Goal: Task Accomplishment & Management: Manage account settings

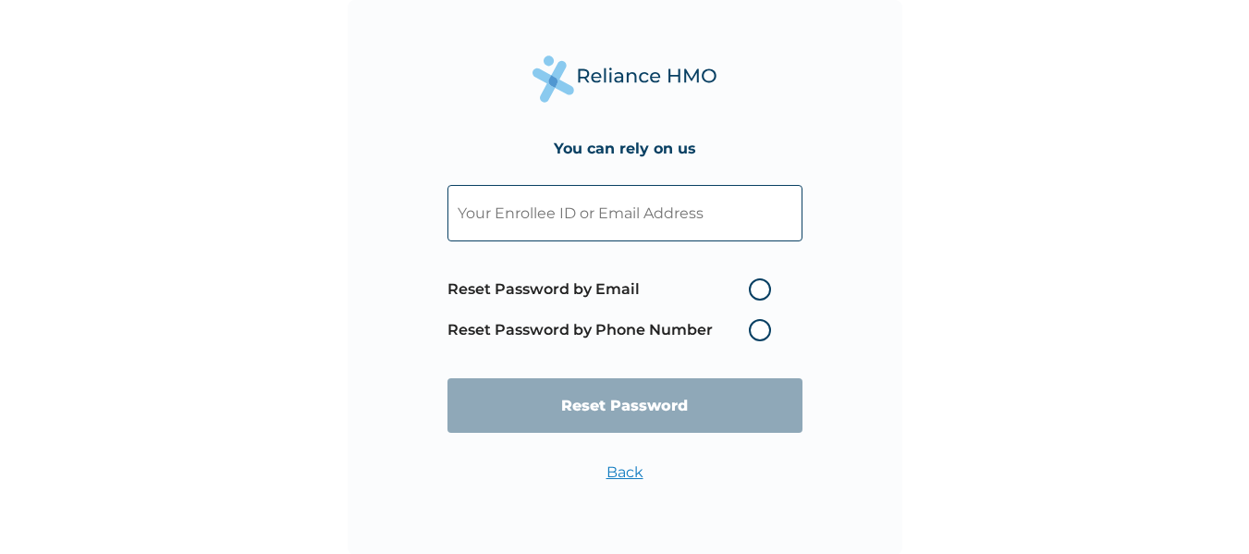
click at [618, 219] on input "text" at bounding box center [624, 213] width 355 height 56
paste input "[EMAIL_ADDRESS][DOMAIN_NAME]"
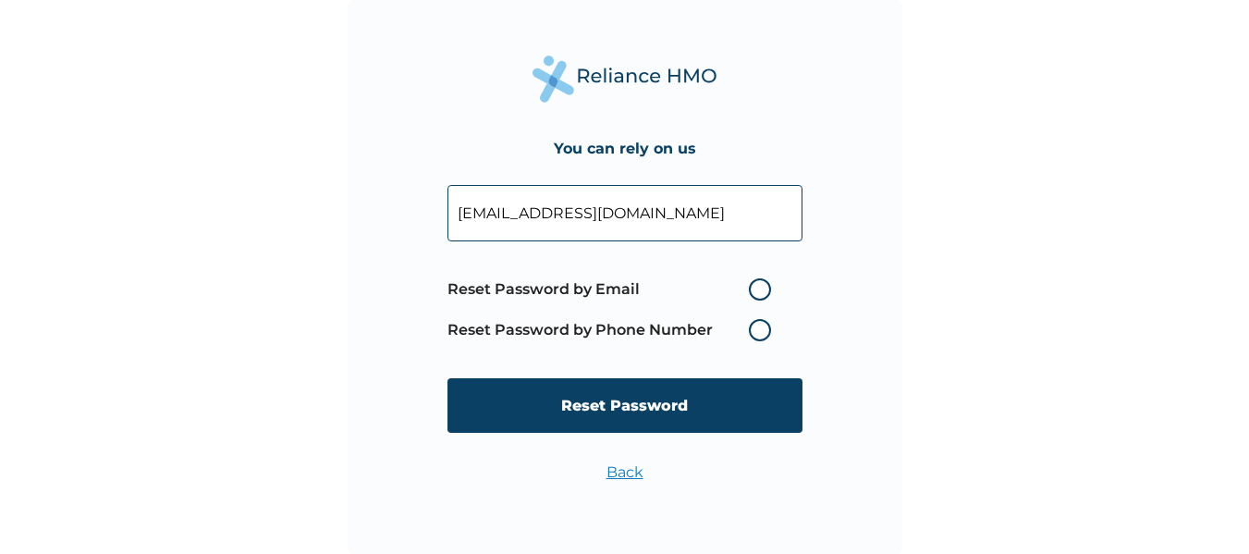
type input "[EMAIL_ADDRESS][DOMAIN_NAME]"
click at [767, 284] on label "Reset Password by Email" at bounding box center [613, 289] width 333 height 22
click at [752, 284] on input "Reset Password by Email" at bounding box center [738, 289] width 30 height 30
radio input "true"
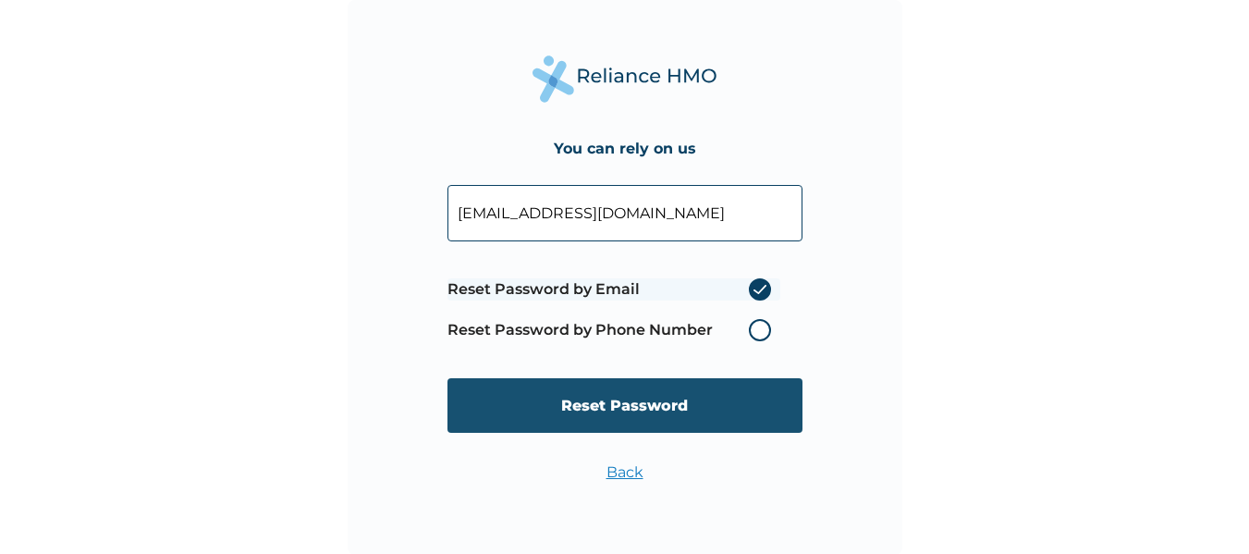
click at [641, 402] on input "Reset Password" at bounding box center [624, 405] width 355 height 55
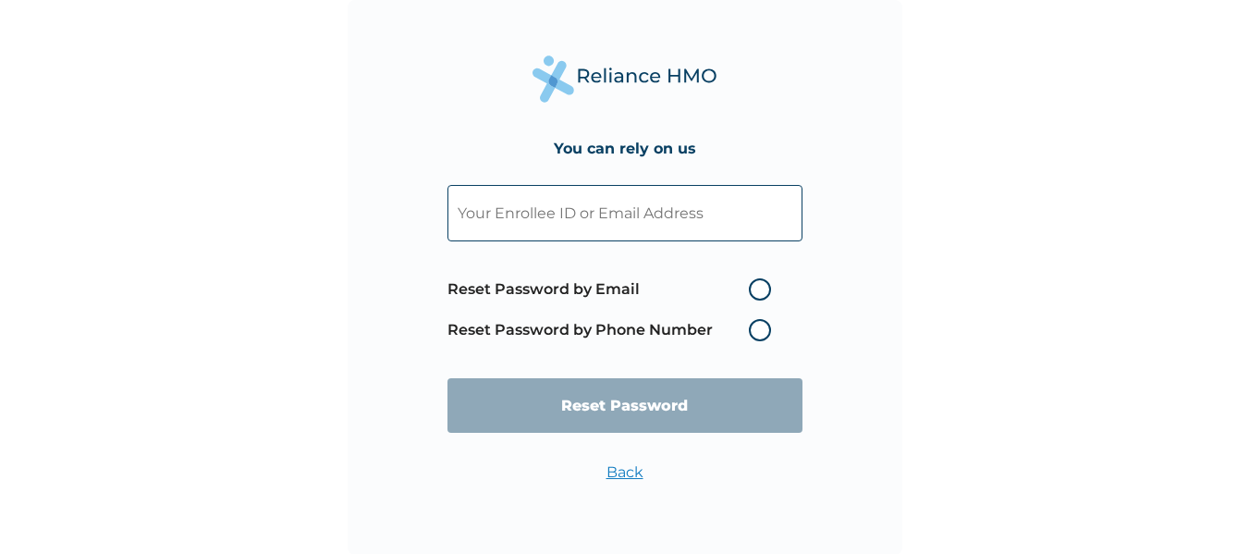
drag, startPoint x: 0, startPoint y: 0, endPoint x: 663, endPoint y: 214, distance: 696.5
click at [663, 214] on input "text" at bounding box center [624, 213] width 355 height 56
paste input "[EMAIL_ADDRESS][DOMAIN_NAME]"
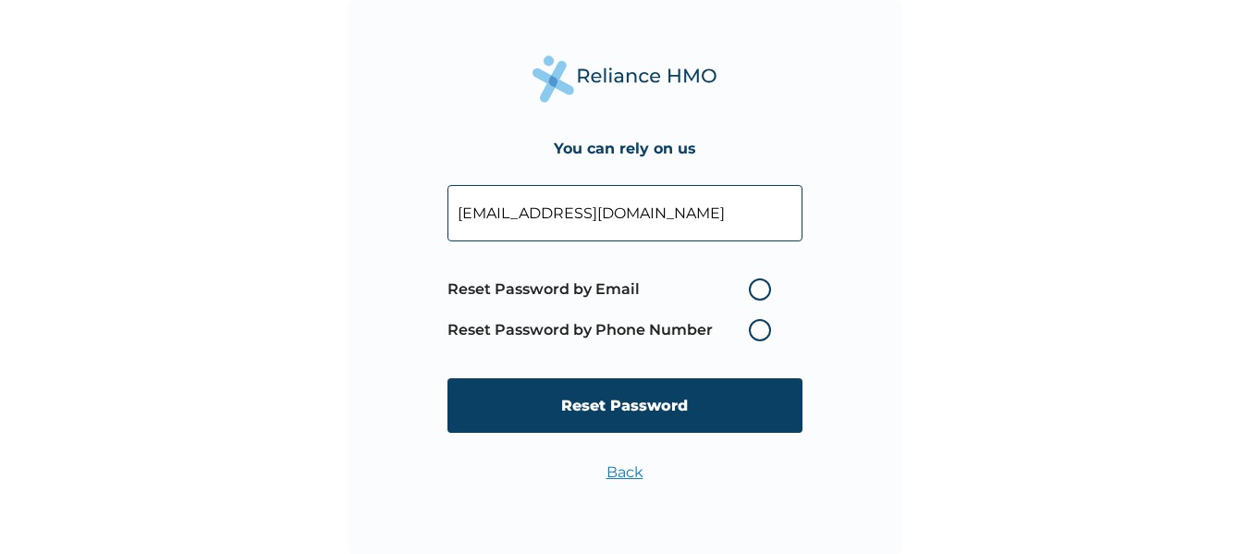
type input "[EMAIL_ADDRESS][DOMAIN_NAME]"
click at [759, 288] on label "Reset Password by Email" at bounding box center [613, 289] width 333 height 22
click at [752, 288] on input "Reset Password by Email" at bounding box center [738, 289] width 30 height 30
radio input "true"
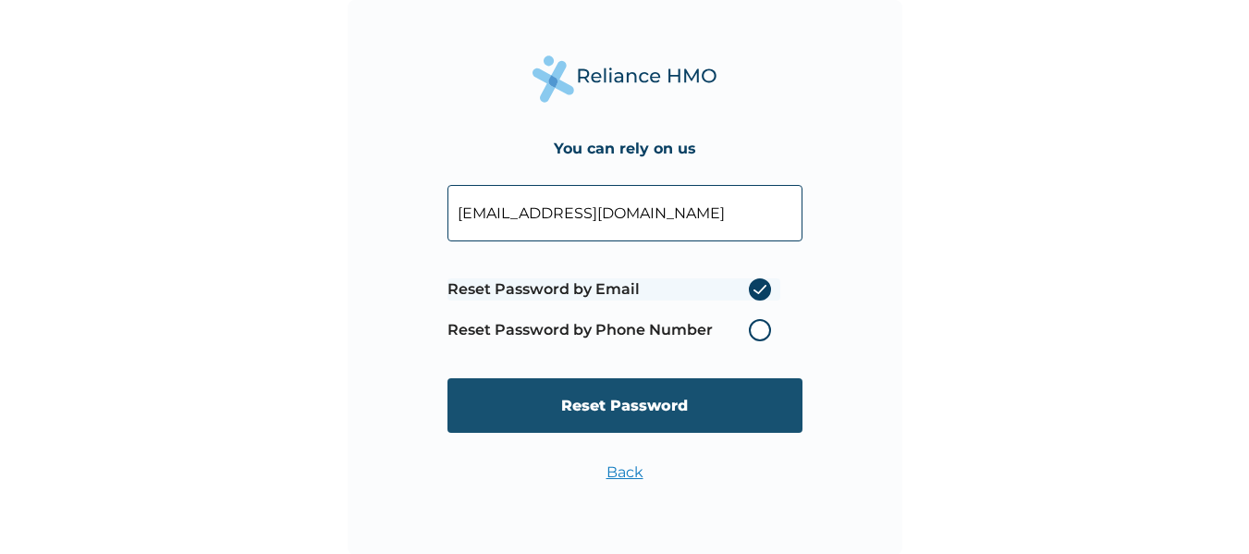
click at [647, 405] on input "Reset Password" at bounding box center [624, 405] width 355 height 55
